Goal: Transaction & Acquisition: Purchase product/service

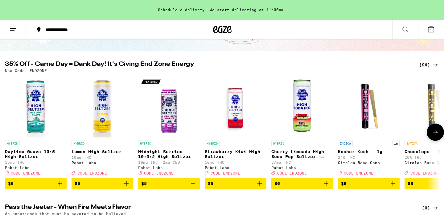
scroll to position [49, 0]
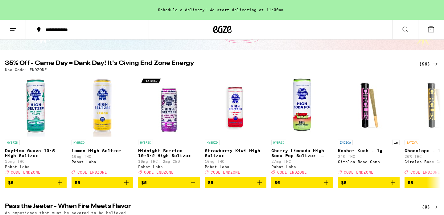
click at [425, 65] on div "(96)" at bounding box center [429, 63] width 20 height 7
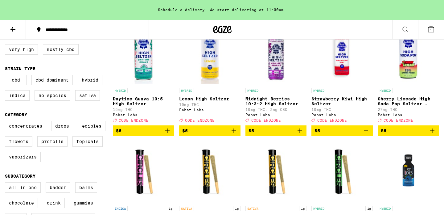
scroll to position [88, 0]
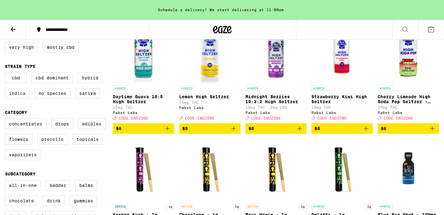
click at [25, 95] on label "Indica" at bounding box center [17, 93] width 25 height 10
click at [6, 74] on input "Indica" at bounding box center [6, 73] width 0 height 0
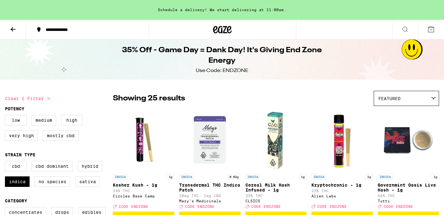
click at [48, 98] on icon at bounding box center [48, 98] width 3 height 3
checkbox input "false"
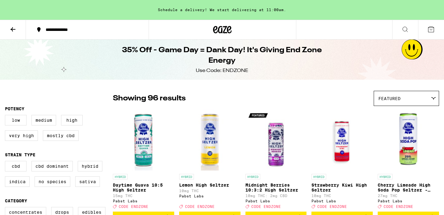
click at [14, 27] on icon at bounding box center [12, 29] width 7 height 7
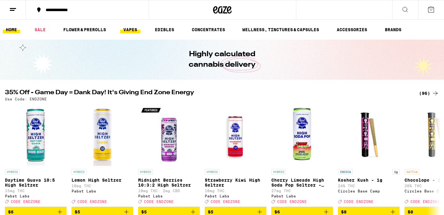
click at [131, 29] on link "VAPES" at bounding box center [130, 29] width 20 height 7
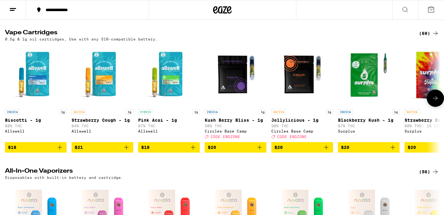
scroll to position [332, 0]
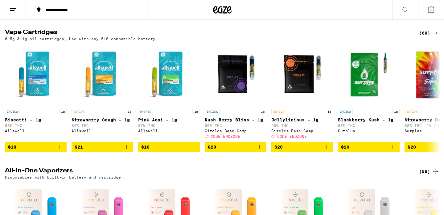
click at [428, 37] on div "(69)" at bounding box center [429, 32] width 20 height 7
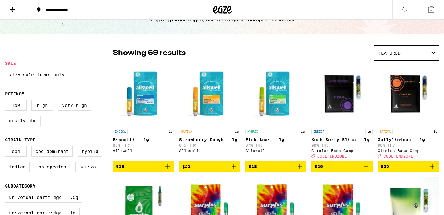
scroll to position [38, 0]
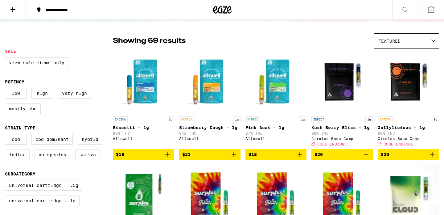
click at [21, 160] on label "Indica" at bounding box center [17, 154] width 25 height 10
click at [6, 135] on input "Indica" at bounding box center [6, 135] width 0 height 0
checkbox input "true"
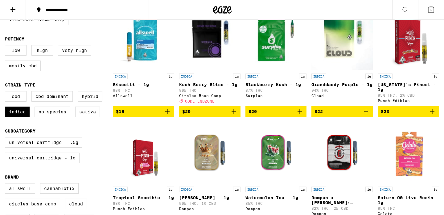
scroll to position [84, 0]
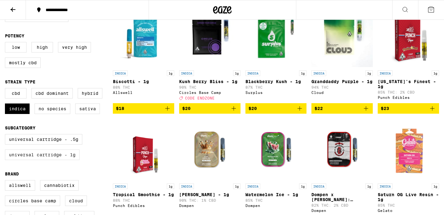
click at [62, 160] on label "Universal Cartridge - 1g" at bounding box center [42, 154] width 75 height 10
click at [6, 135] on input "Universal Cartridge - 1g" at bounding box center [6, 135] width 0 height 0
checkbox input "true"
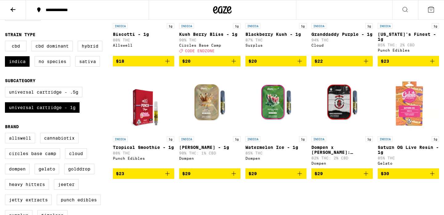
scroll to position [131, 0]
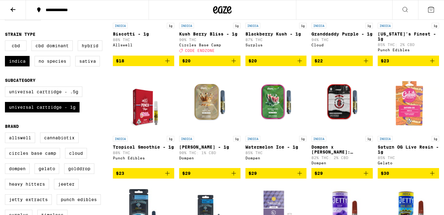
click at [167, 177] on icon "Add to bag" at bounding box center [167, 172] width 7 height 7
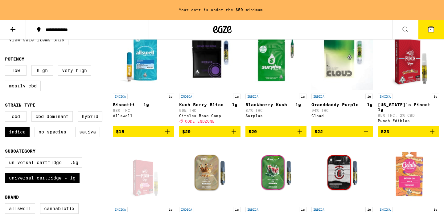
scroll to position [67, 0]
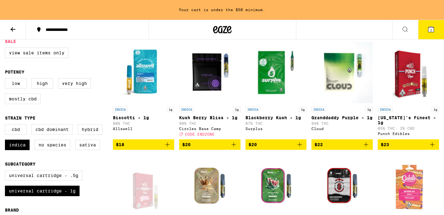
click at [168, 147] on icon "Add to bag" at bounding box center [167, 144] width 4 height 4
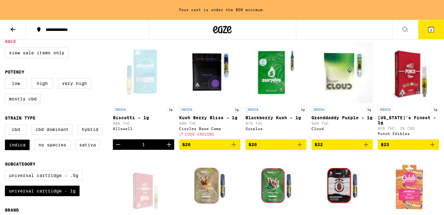
click at [232, 147] on icon "Add to bag" at bounding box center [233, 144] width 7 height 7
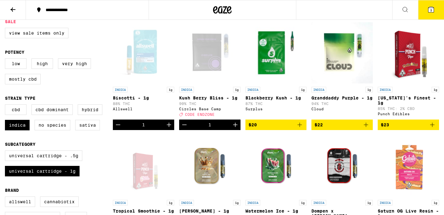
scroll to position [48, 0]
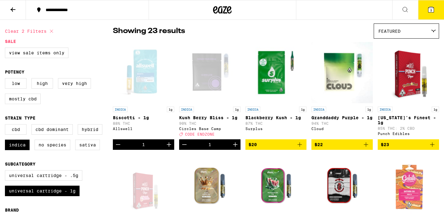
click at [13, 9] on icon at bounding box center [12, 9] width 5 height 4
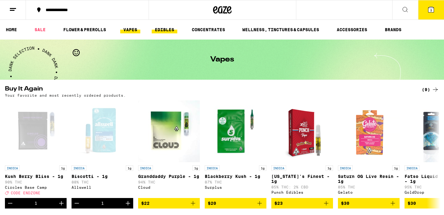
click at [167, 28] on link "EDIBLES" at bounding box center [165, 29] width 26 height 7
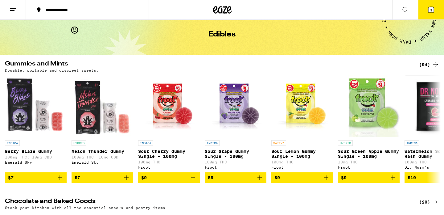
scroll to position [27, 0]
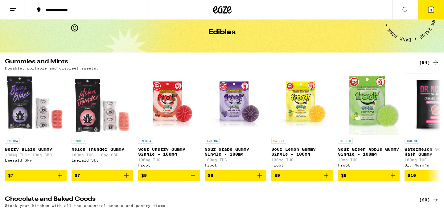
click at [425, 62] on div "(94)" at bounding box center [429, 62] width 20 height 7
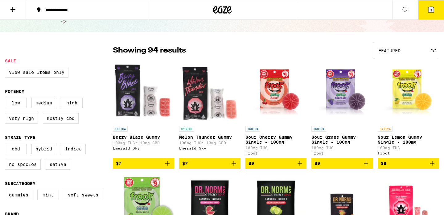
scroll to position [56, 0]
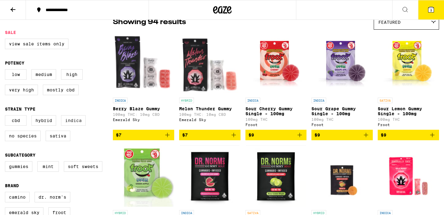
click at [74, 121] on label "Indica" at bounding box center [73, 120] width 25 height 10
click at [6, 116] on input "Indica" at bounding box center [6, 116] width 0 height 0
checkbox input "true"
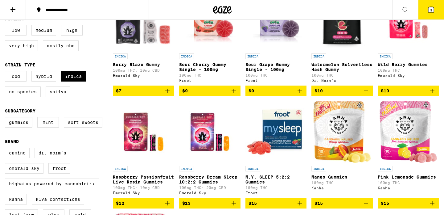
scroll to position [103, 0]
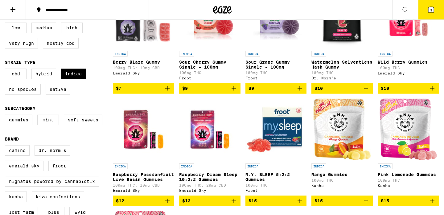
click at [433, 91] on icon "Add to bag" at bounding box center [432, 88] width 7 height 7
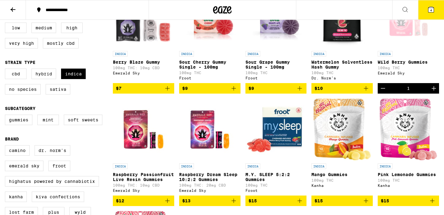
click at [433, 91] on icon "Increment" at bounding box center [434, 88] width 7 height 7
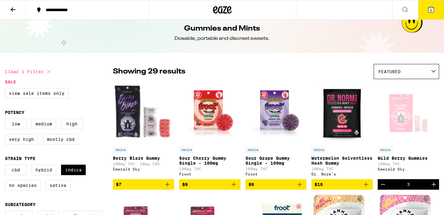
scroll to position [0, 0]
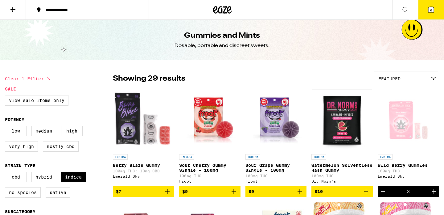
click at [431, 12] on span "6" at bounding box center [432, 10] width 2 height 4
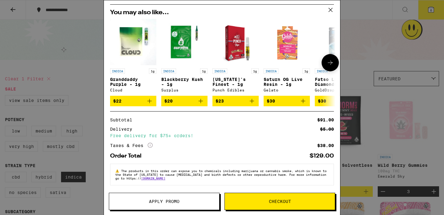
scroll to position [109, 0]
click at [169, 202] on span "Apply Promo" at bounding box center [164, 201] width 31 height 4
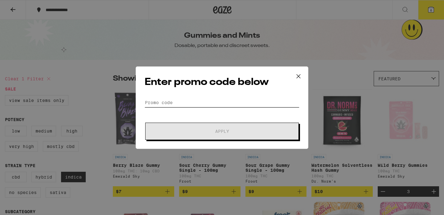
click at [170, 100] on input "Promo Code" at bounding box center [222, 102] width 155 height 9
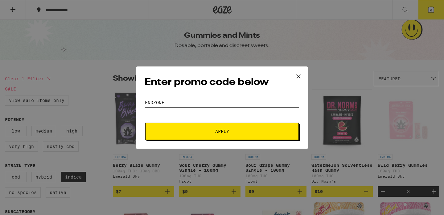
type input "endzone"
click at [223, 126] on button "Apply" at bounding box center [222, 131] width 154 height 17
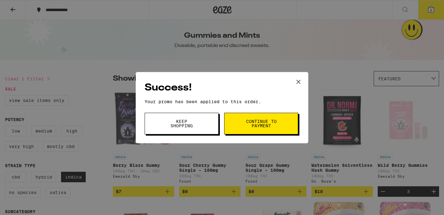
click at [232, 123] on button "Continue to payment" at bounding box center [261, 124] width 74 height 22
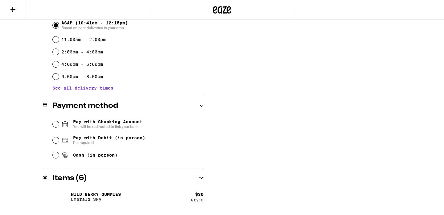
scroll to position [189, 0]
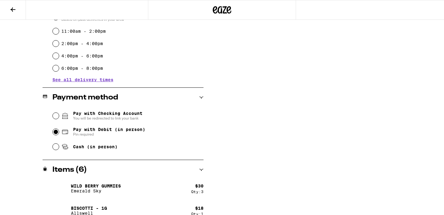
click at [57, 133] on input "Pay with Debit (in person) Pin required" at bounding box center [56, 132] width 6 height 6
radio input "true"
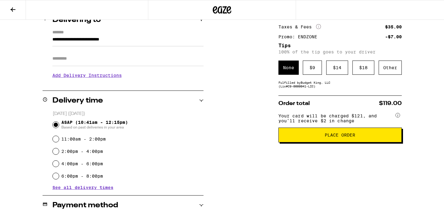
scroll to position [81, 0]
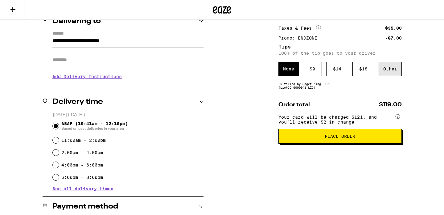
click at [398, 69] on div "Other" at bounding box center [390, 69] width 23 height 14
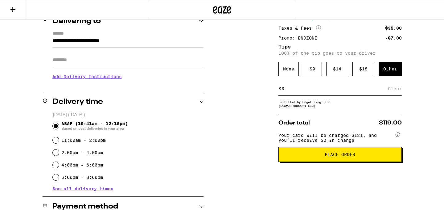
click at [305, 91] on input at bounding box center [334, 89] width 107 height 6
type input "5"
click at [416, 110] on div "**********" at bounding box center [222, 186] width 444 height 384
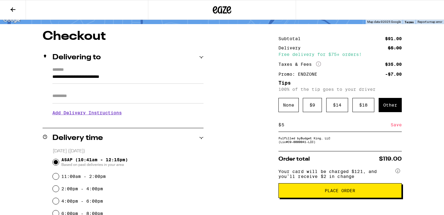
scroll to position [39, 0]
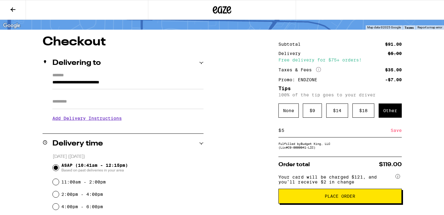
click at [343, 198] on span "Place Order" at bounding box center [340, 196] width 31 height 4
